Goal: Complete Application Form

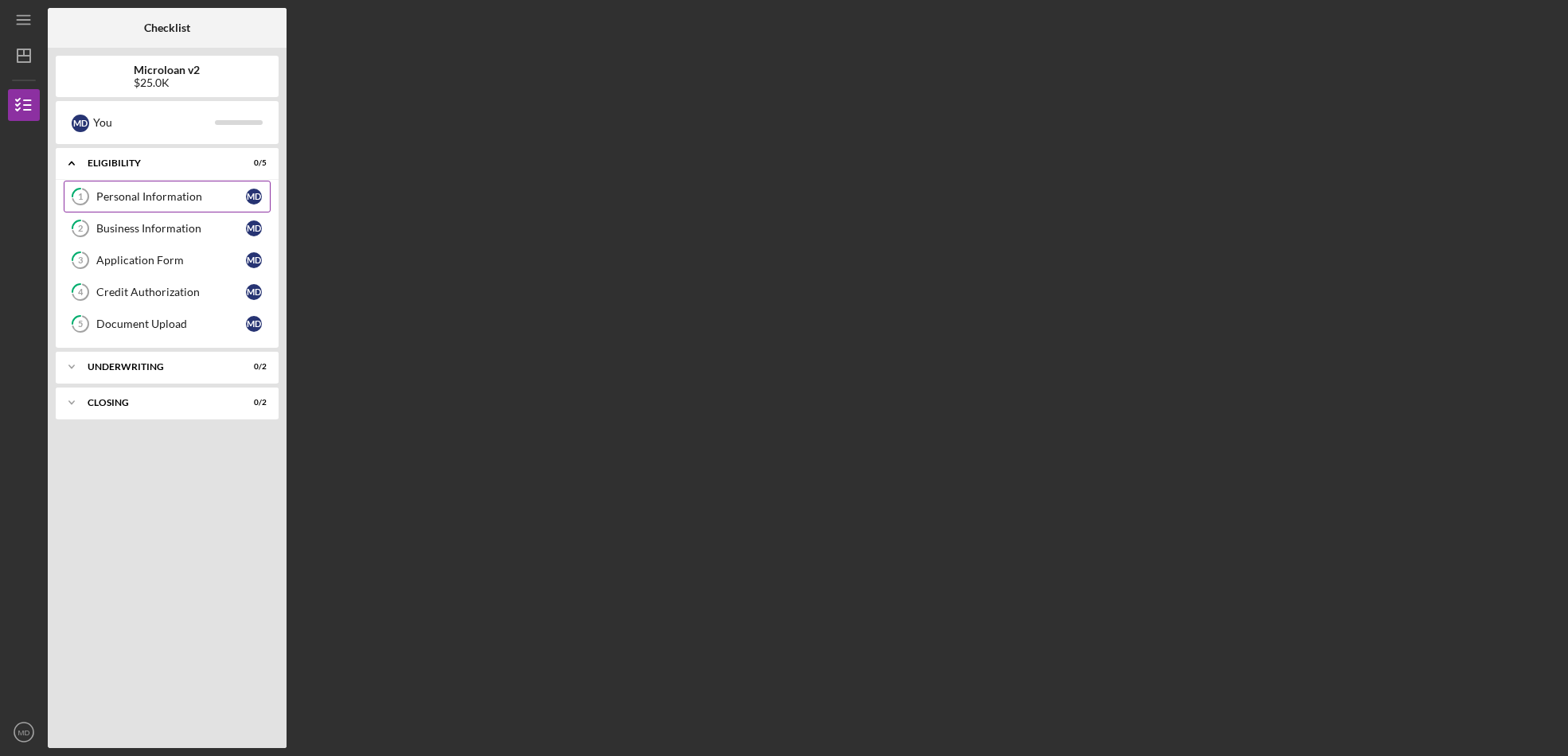
click at [178, 196] on div "Personal Information" at bounding box center [171, 197] width 150 height 13
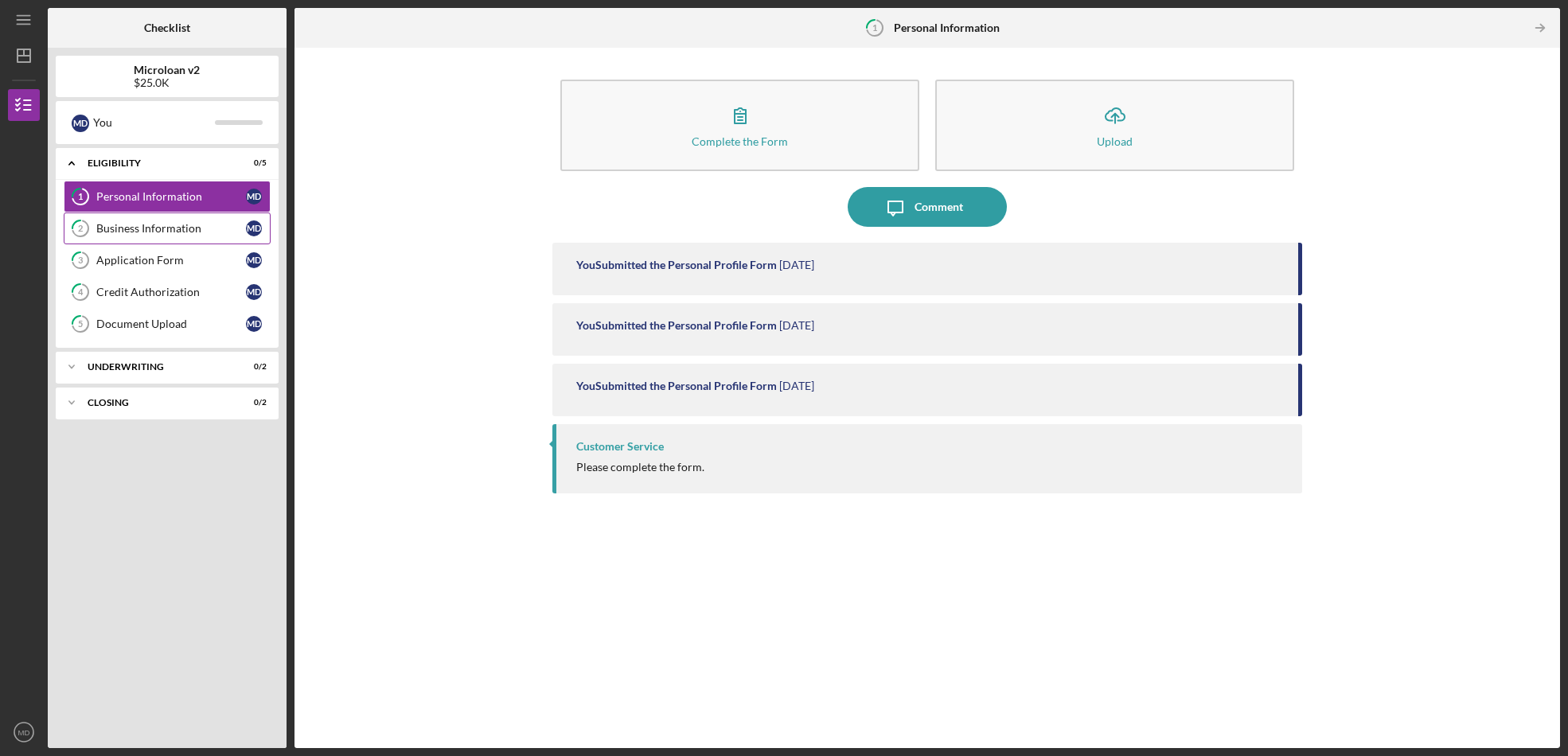
click at [178, 234] on link "2 Business Information M D" at bounding box center [167, 228] width 206 height 32
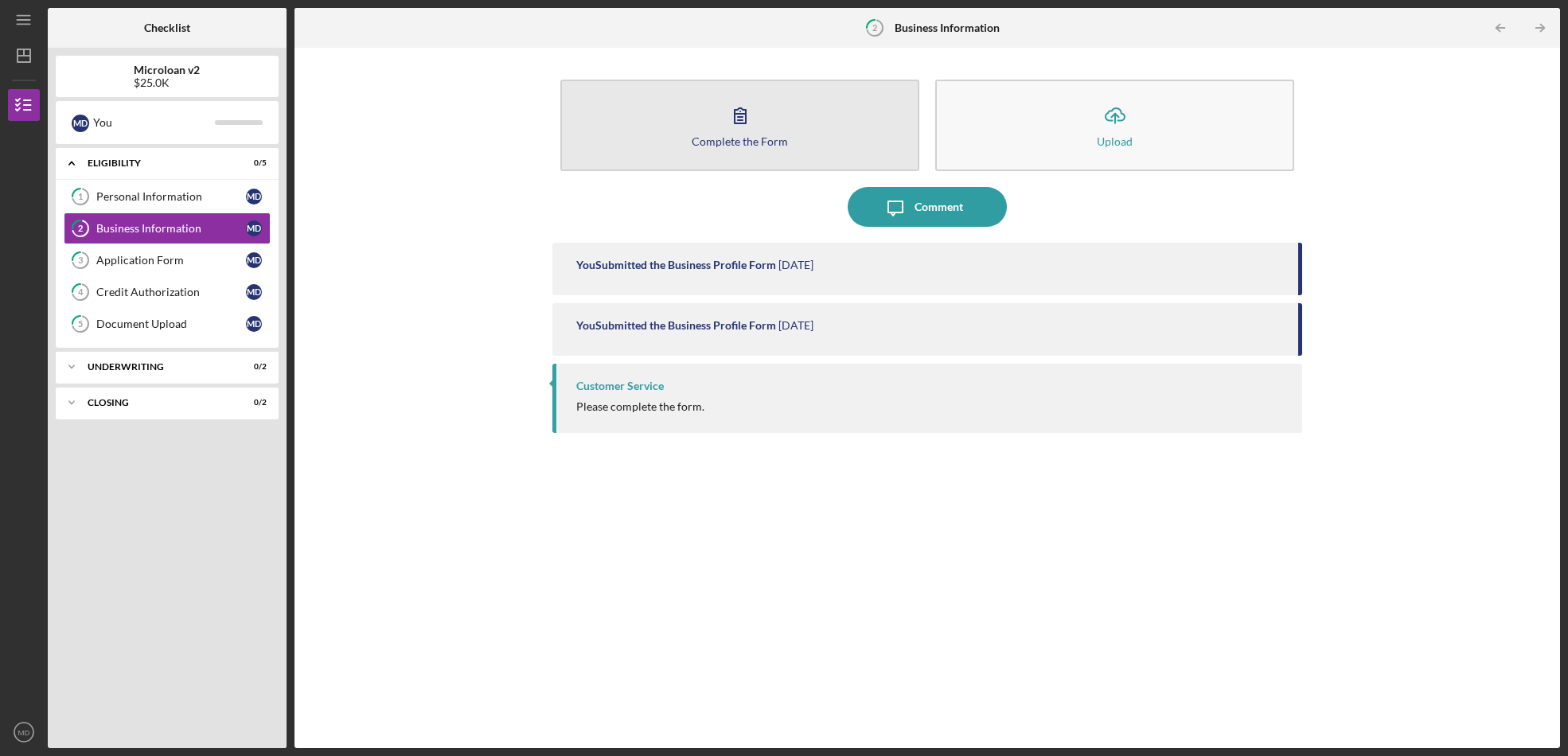
click at [750, 149] on button "Complete the Form Form" at bounding box center [739, 124] width 359 height 91
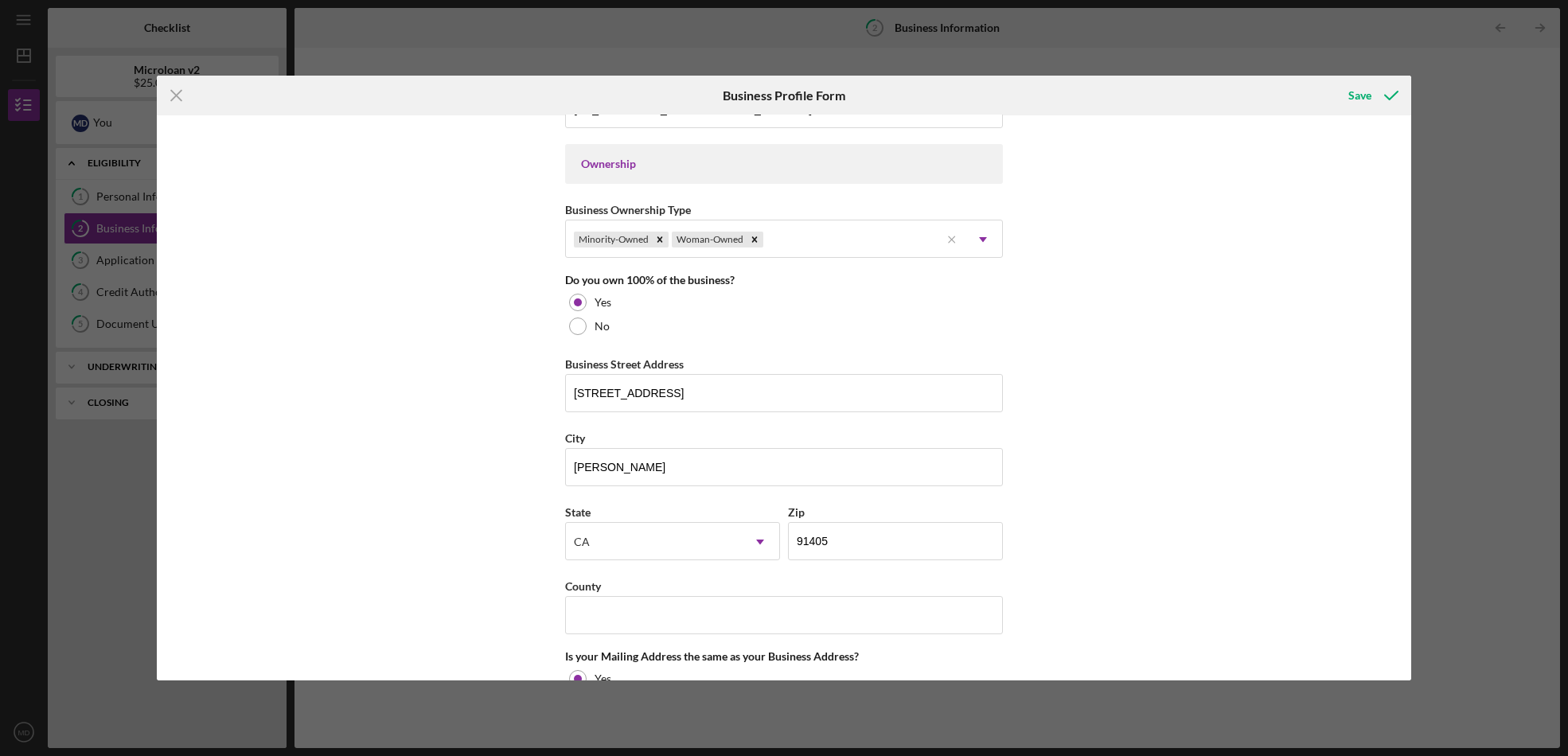
scroll to position [716, 0]
